Goal: Register for event/course

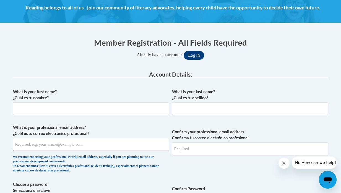
scroll to position [69, 0]
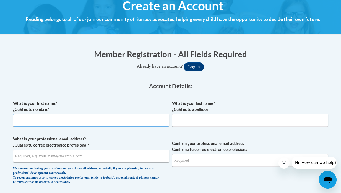
click at [141, 117] on input "What is your first name? ¿Cuál es tu nombre?" at bounding box center [91, 120] width 156 height 13
click at [56, 120] on input "What is your first name? ¿Cuál es tu nombre?" at bounding box center [91, 120] width 156 height 13
type input "Lauren"
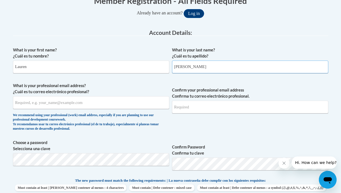
scroll to position [127, 0]
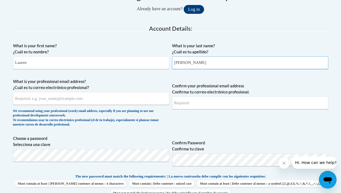
type input "[PERSON_NAME]"
click at [51, 98] on input "What is your professional email address? ¿Cuál es tu correo electrónico profesi…" at bounding box center [91, 98] width 156 height 13
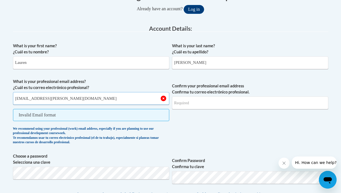
type input "[EMAIL_ADDRESS][PERSON_NAME][DOMAIN_NAME]"
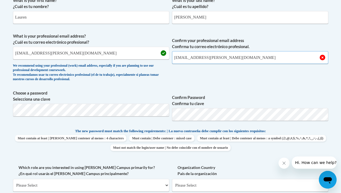
scroll to position [173, 0]
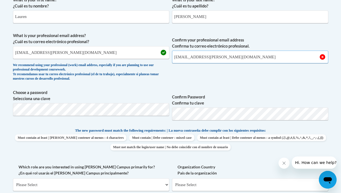
type input "[EMAIL_ADDRESS][PERSON_NAME][DOMAIN_NAME]"
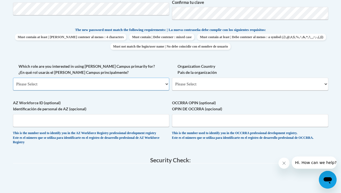
scroll to position [276, 0]
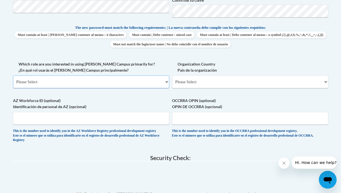
click at [145, 85] on select "Please Select College/University | Colegio/Universidad Community/Nonprofit Part…" at bounding box center [91, 81] width 156 height 13
select select "fbf2d438-af2f-41f8-98f1-81c410e29de3"
click at [13, 75] on select "Please Select College/University | Colegio/Universidad Community/Nonprofit Part…" at bounding box center [91, 81] width 156 height 13
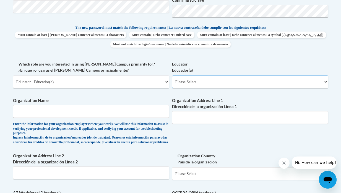
click at [194, 83] on select "Please Select Early Learning/Daycare Teacher/Family Home Care Provider | Maestr…" at bounding box center [250, 81] width 156 height 13
select select "8e40623d-54d0-45cd-9f92-5df65cd3f8cf"
click at [172, 75] on select "Please Select Early Learning/Daycare Teacher/Family Home Care Provider | Maestr…" at bounding box center [250, 81] width 156 height 13
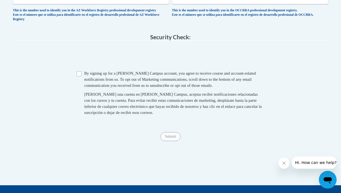
scroll to position [489, 0]
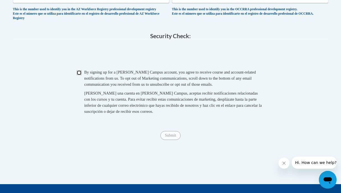
click at [79, 75] on input "Checkbox" at bounding box center [79, 72] width 5 height 5
checkbox input "true"
click at [169, 140] on input "Submit" at bounding box center [170, 135] width 20 height 9
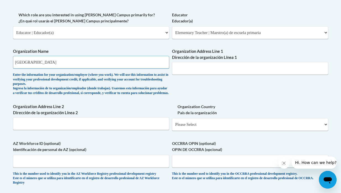
scroll to position [323, 0]
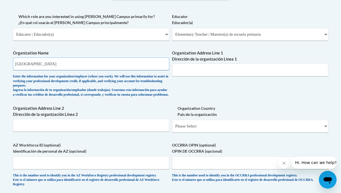
type input "Kailua Elementary School"
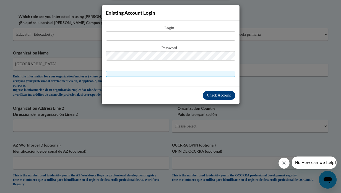
click at [296, 111] on div "Existing Account Login Login Password" at bounding box center [170, 96] width 341 height 193
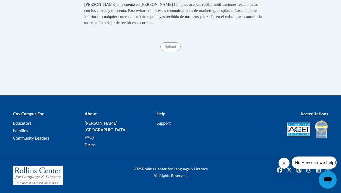
scroll to position [460, 0]
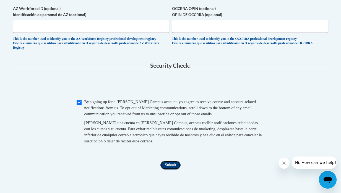
click at [172, 169] on input "Submit" at bounding box center [170, 165] width 20 height 9
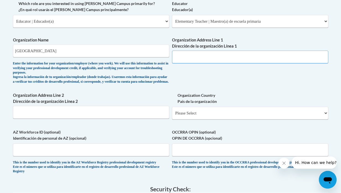
scroll to position [334, 0]
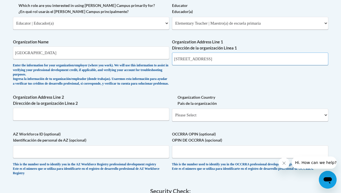
type input "315 Kuulei Rd."
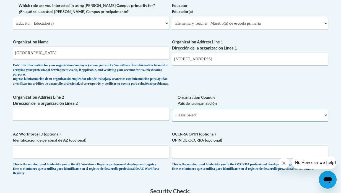
click at [199, 121] on select "Please Select United States | Estados Unidos Outside of the United States | Fue…" at bounding box center [250, 115] width 156 height 13
select select "ad49bcad-a171-4b2e-b99c-48b446064914"
click at [172, 113] on select "Please Select United States | Estados Unidos Outside of the United States | Fue…" at bounding box center [250, 115] width 156 height 13
select select
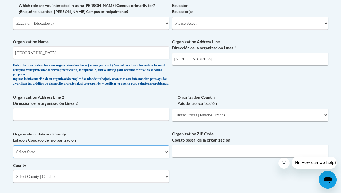
click at [65, 155] on select "Select State Alabama Alaska Arizona Arkansas California Colorado Connecticut De…" at bounding box center [91, 151] width 156 height 13
select select "Hawaii"
click at [13, 150] on select "Select State Alabama Alaska Arizona Arkansas California Colorado Connecticut De…" at bounding box center [91, 151] width 156 height 13
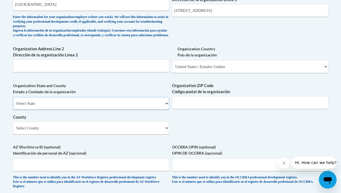
scroll to position [383, 0]
click at [213, 108] on input "Organization ZIP Code Código postal de la organización" at bounding box center [250, 102] width 156 height 13
type input "96734"
click at [64, 132] on select "Select County Hawaii Honolulu Kalawao Kauai Maui" at bounding box center [91, 127] width 156 height 13
select select "Honolulu"
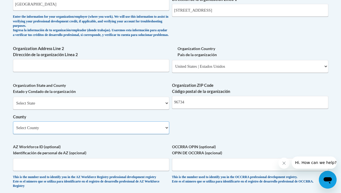
click at [13, 126] on select "Select County Hawaii Honolulu Kalawao Kauai Maui" at bounding box center [91, 127] width 156 height 13
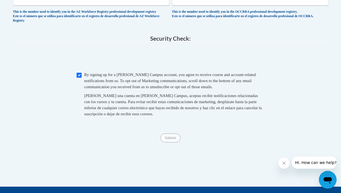
scroll to position [549, 0]
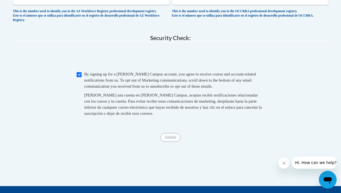
click at [110, 41] on legend "Security Check:" at bounding box center [170, 38] width 315 height 6
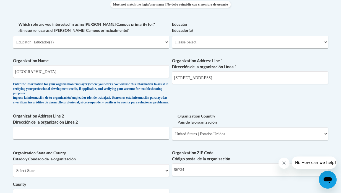
scroll to position [313, 0]
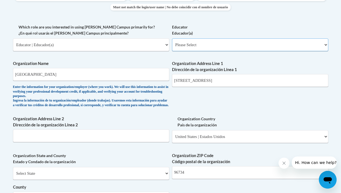
click at [203, 43] on select "Please Select Early Learning/Daycare Teacher/Family Home Care Provider | Maestr…" at bounding box center [250, 44] width 156 height 13
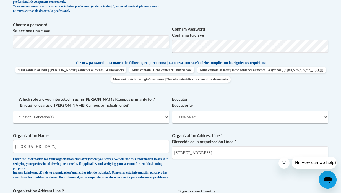
scroll to position [238, 0]
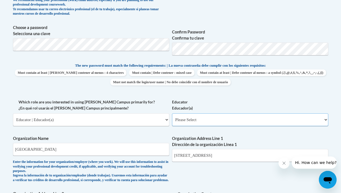
click at [202, 123] on select "Please Select Early Learning/Daycare Teacher/Family Home Care Provider | Maestr…" at bounding box center [250, 119] width 156 height 13
select select "8e40623d-54d0-45cd-9f92-5df65cd3f8cf"
click at [172, 113] on select "Please Select Early Learning/Daycare Teacher/Family Home Care Provider | Maestr…" at bounding box center [250, 119] width 156 height 13
select select "null"
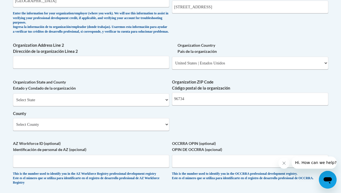
scroll to position [387, 0]
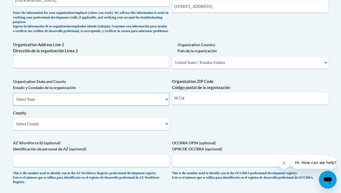
click at [81, 106] on select "Select State Alabama Alaska Arizona Arkansas California Colorado Connecticut De…" at bounding box center [91, 99] width 156 height 13
select select "Hawaii"
click at [13, 97] on select "Select State Alabama Alaska Arizona Arkansas California Colorado Connecticut De…" at bounding box center [91, 99] width 156 height 13
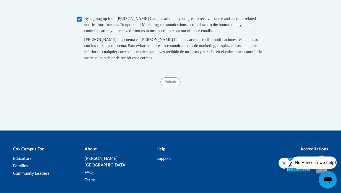
scroll to position [605, 0]
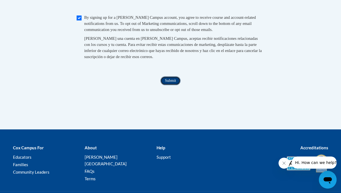
click at [173, 85] on input "Submit" at bounding box center [170, 80] width 20 height 9
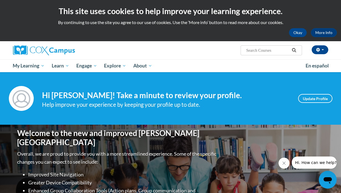
click at [199, 132] on div "Welcome to the new and improved Cox Campus Overall, we are proud to provide you…" at bounding box center [170, 180] width 323 height 111
click at [210, 135] on div "Welcome to the new and improved Cox Campus Overall, we are proud to provide you…" at bounding box center [170, 180] width 323 height 111
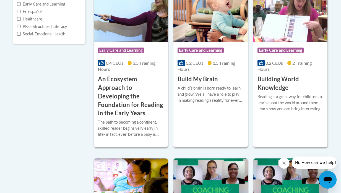
scroll to position [160, 0]
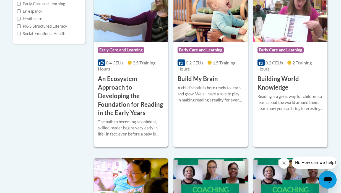
click at [121, 87] on h3 "An Ecosystem Approach to Developing the Foundation for Reading in the Early Yea…" at bounding box center [131, 96] width 66 height 43
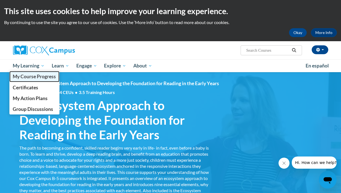
click at [25, 79] on span "My Course Progress" at bounding box center [34, 77] width 43 height 6
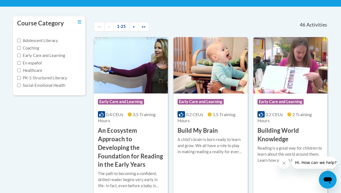
scroll to position [130, 0]
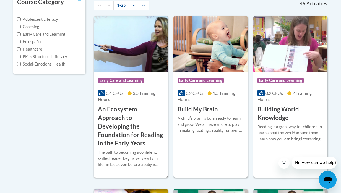
click at [133, 126] on h3 "An Ecosystem Approach to Developing the Foundation for Reading in the Early Yea…" at bounding box center [131, 126] width 66 height 43
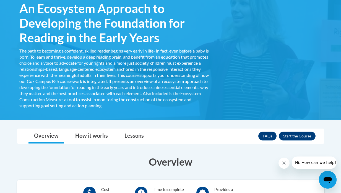
scroll to position [106, 0]
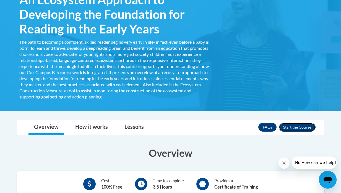
click at [310, 123] on button "Enroll" at bounding box center [297, 127] width 37 height 9
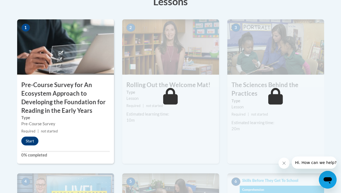
scroll to position [199, 0]
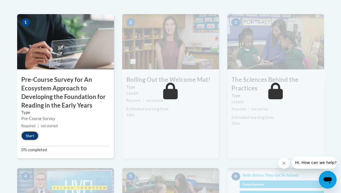
click at [31, 137] on button "Start" at bounding box center [29, 135] width 17 height 9
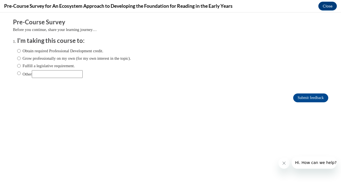
scroll to position [0, 0]
click at [18, 51] on input "Obtain required Professional Development credit." at bounding box center [19, 51] width 4 height 6
radio input "true"
click at [309, 100] on input "Submit feedback" at bounding box center [310, 97] width 35 height 9
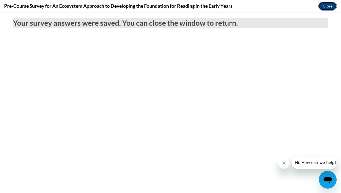
click at [327, 4] on button "Close" at bounding box center [327, 6] width 19 height 9
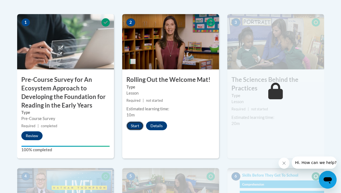
click at [137, 127] on button "Start" at bounding box center [134, 125] width 17 height 9
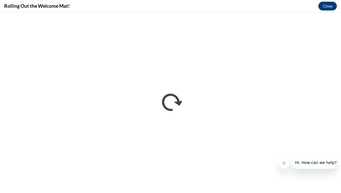
click at [287, 163] on button "Close message from company" at bounding box center [283, 163] width 11 height 11
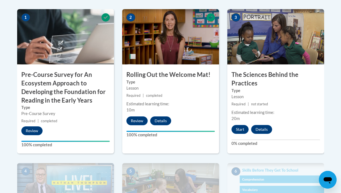
scroll to position [205, 0]
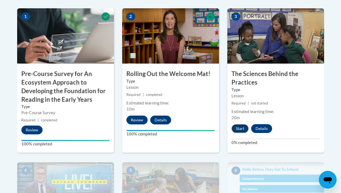
click at [239, 127] on button "Start" at bounding box center [239, 128] width 17 height 9
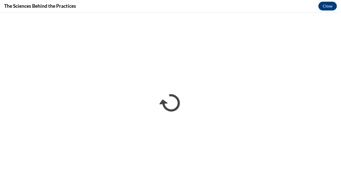
scroll to position [0, 0]
